Goal: Find contact information: Find contact information

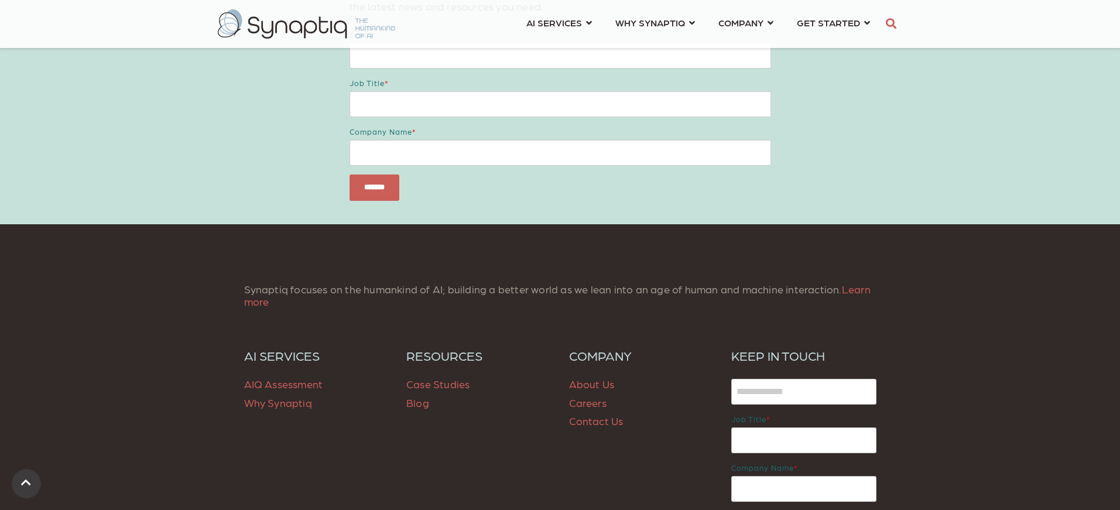
scroll to position [1750, 0]
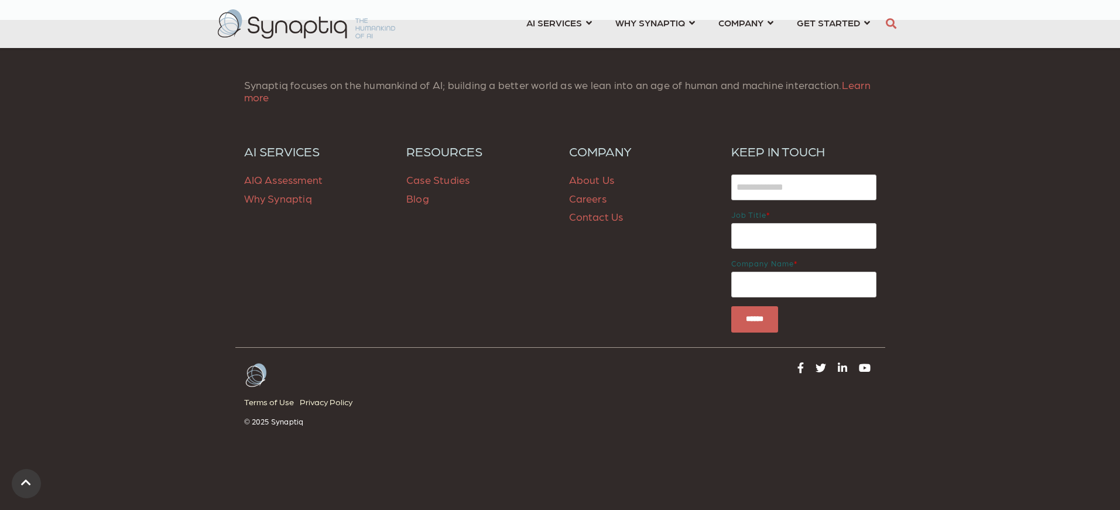
click at [597, 182] on link "About Us" at bounding box center [592, 179] width 46 height 12
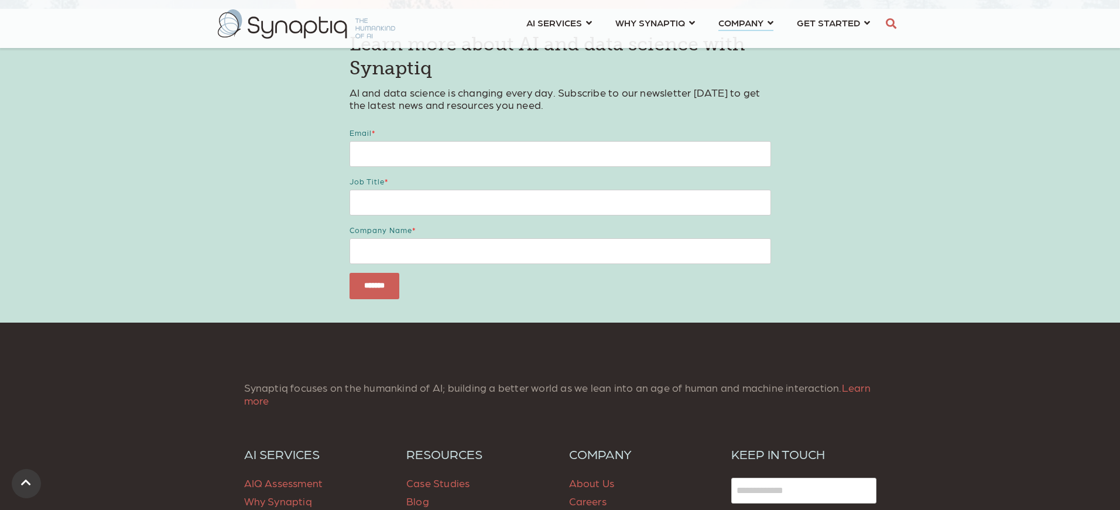
scroll to position [4780, 0]
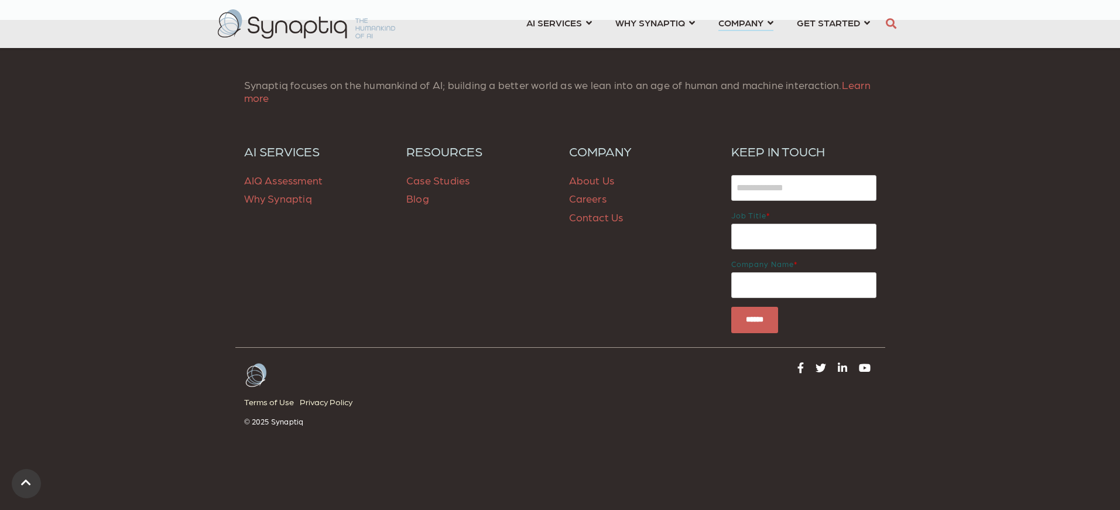
click at [598, 218] on link "Contact Us" at bounding box center [596, 217] width 54 height 12
